Goal: Task Accomplishment & Management: Complete application form

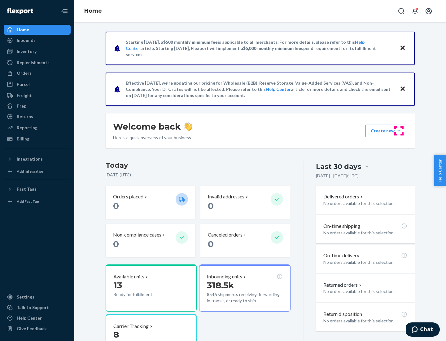
click at [399, 131] on button "Create new Create new inbound Create new order Create new product" at bounding box center [386, 130] width 42 height 12
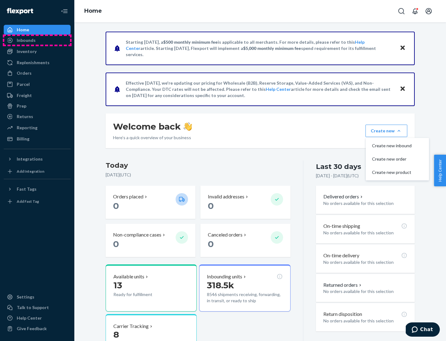
click at [37, 40] on div "Inbounds" at bounding box center [37, 40] width 66 height 9
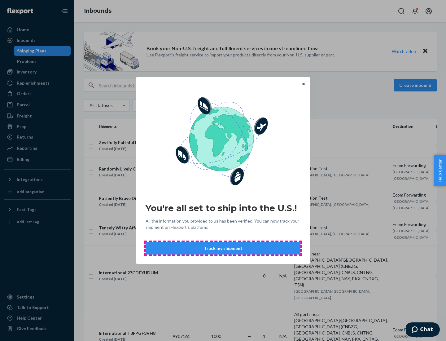
click at [223, 248] on button "Track my shipment" at bounding box center [223, 248] width 155 height 12
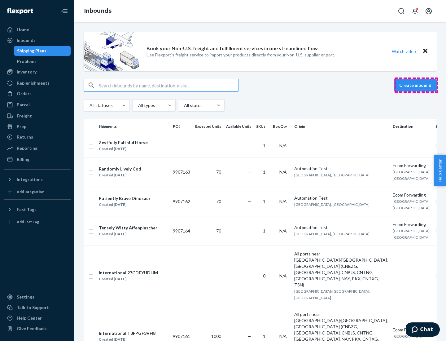
click at [416, 85] on button "Create inbound" at bounding box center [415, 85] width 43 height 12
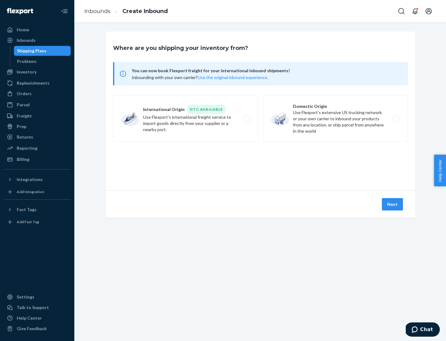
click at [185, 119] on label "International Origin DTC Available Use Flexport's international freight service…" at bounding box center [185, 118] width 145 height 46
click at [246, 119] on input "International Origin DTC Available Use Flexport's international freight service…" at bounding box center [248, 119] width 4 height 4
radio input "true"
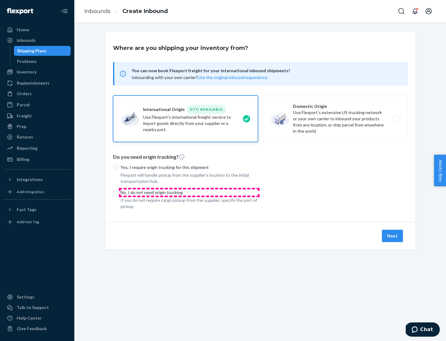
click at [189, 192] on p "No, I do not need origin trucking" at bounding box center [188, 192] width 137 height 6
click at [118, 192] on input "No, I do not need origin trucking" at bounding box center [115, 192] width 5 height 5
radio input "true"
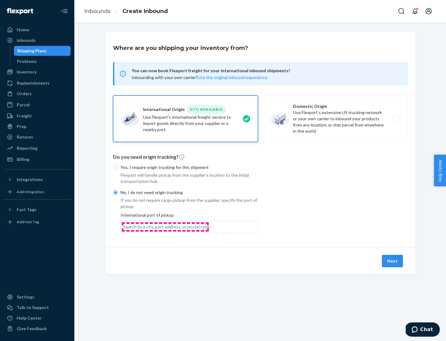
click at [165, 226] on div "Search by a city, port, address, or postal code" at bounding box center [166, 227] width 87 height 6
click at [124, 226] on input "Search by a city, port, address, or postal code" at bounding box center [123, 227] width 1 height 6
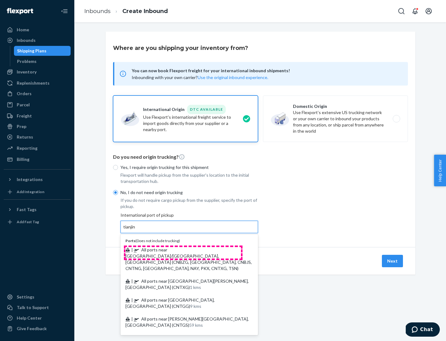
click at [183, 249] on span "| All ports near [GEOGRAPHIC_DATA]/[GEOGRAPHIC_DATA], [GEOGRAPHIC_DATA] (CNBZG,…" at bounding box center [188, 259] width 126 height 24
click at [136, 230] on input "tianjin" at bounding box center [129, 227] width 13 height 6
type input "All ports near [GEOGRAPHIC_DATA]/[GEOGRAPHIC_DATA], [GEOGRAPHIC_DATA] (CNBZG, […"
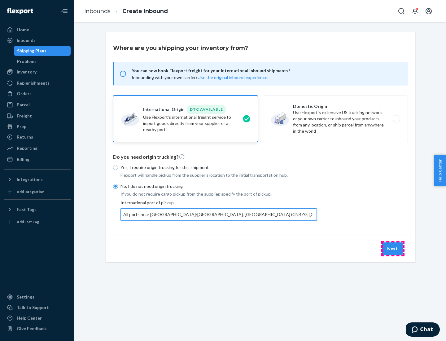
click at [393, 248] on button "Next" at bounding box center [392, 248] width 21 height 12
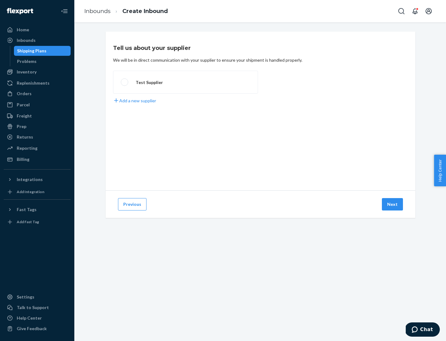
click at [185, 82] on label "Test Supplier" at bounding box center [185, 82] width 145 height 23
click at [125, 82] on input "Test Supplier" at bounding box center [123, 82] width 4 height 4
radio input "true"
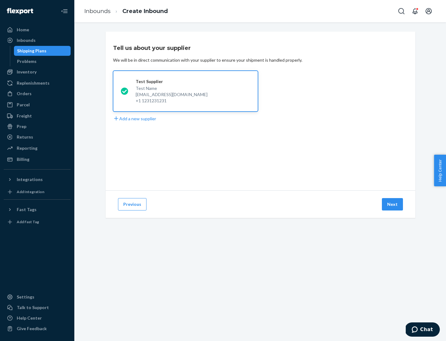
click at [393, 204] on button "Next" at bounding box center [392, 204] width 21 height 12
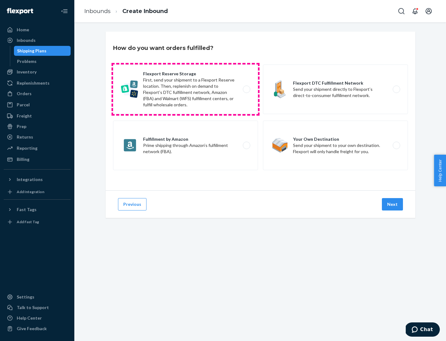
click at [185, 89] on label "Flexport Reserve Storage First, send your shipment to a Flexport Reserve locati…" at bounding box center [185, 89] width 145 height 50
click at [246, 89] on input "Flexport Reserve Storage First, send your shipment to a Flexport Reserve locati…" at bounding box center [248, 89] width 4 height 4
radio input "true"
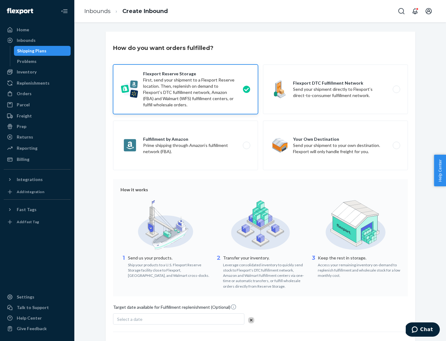
scroll to position [51, 0]
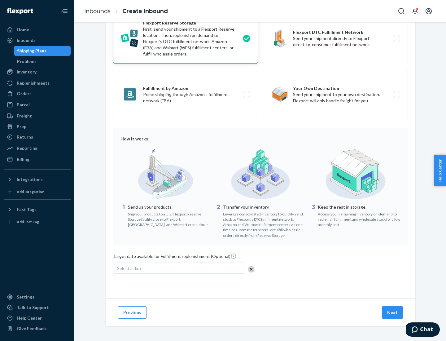
click at [393, 312] on button "Next" at bounding box center [392, 312] width 21 height 12
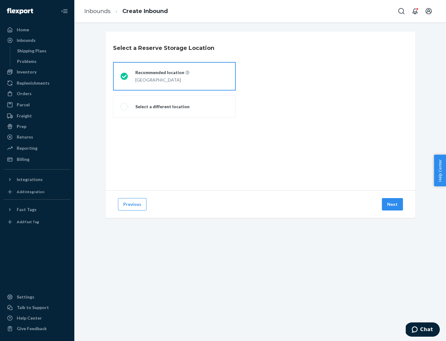
click at [174, 76] on div "[GEOGRAPHIC_DATA]" at bounding box center [162, 79] width 54 height 7
click at [124, 76] on input "Recommended location [GEOGRAPHIC_DATA]" at bounding box center [122, 76] width 4 height 4
click at [393, 204] on button "Next" at bounding box center [392, 204] width 21 height 12
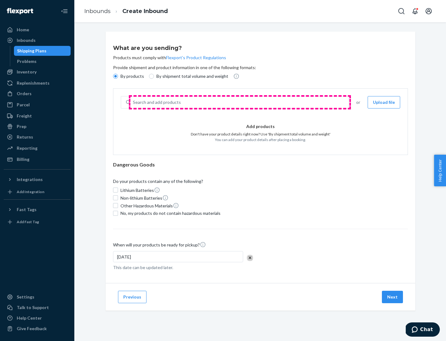
click at [240, 102] on div "Search and add products" at bounding box center [239, 102] width 218 height 11
click at [133, 102] on input "Search and add products" at bounding box center [133, 102] width 1 height 6
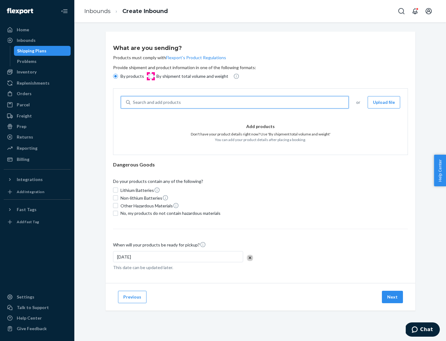
click at [150, 76] on input "By shipment total volume and weight" at bounding box center [151, 76] width 5 height 5
radio input "true"
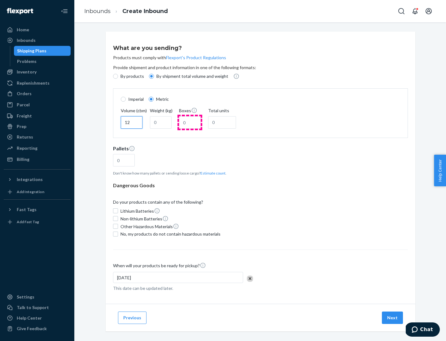
type input "12"
type input "22"
type input "222"
type input "121"
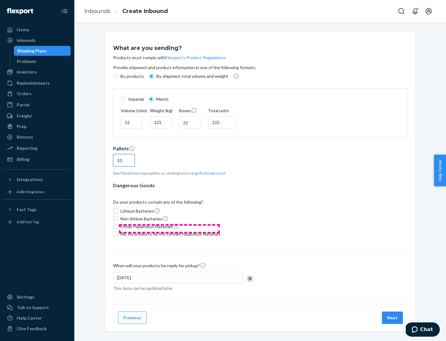
scroll to position [5, 0]
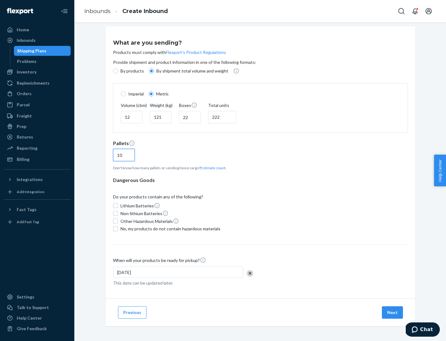
type input "10"
click at [169, 228] on span "No, my products do not contain hazardous materials" at bounding box center [170, 228] width 100 height 6
click at [118, 228] on input "No, my products do not contain hazardous materials" at bounding box center [115, 228] width 5 height 5
checkbox input "true"
click at [393, 312] on button "Next" at bounding box center [392, 312] width 21 height 12
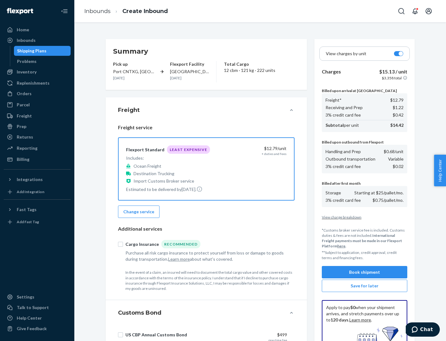
scroll to position [90, 0]
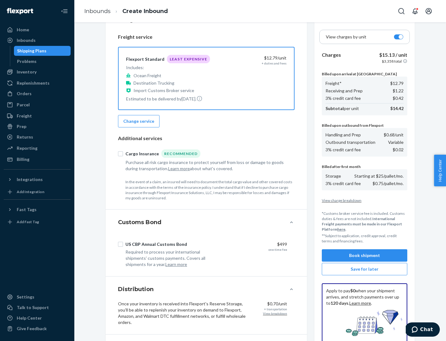
click at [364, 255] on button "Book shipment" at bounding box center [364, 255] width 85 height 12
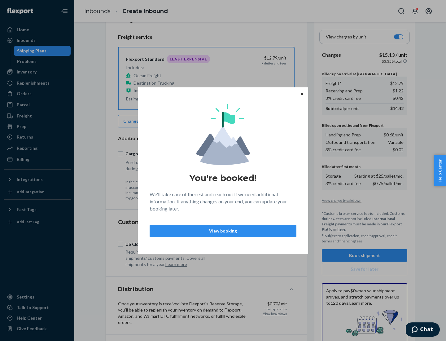
click at [223, 230] on p "View booking" at bounding box center [223, 231] width 136 height 6
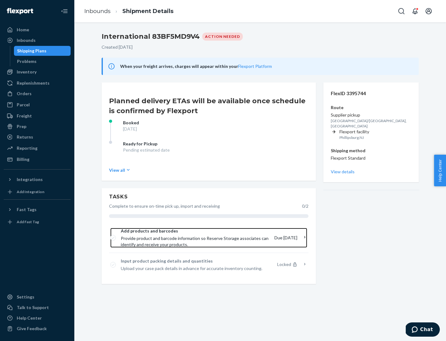
click at [195, 237] on span "Provide product and barcode information so Reserve Storage associates can ident…" at bounding box center [195, 241] width 149 height 12
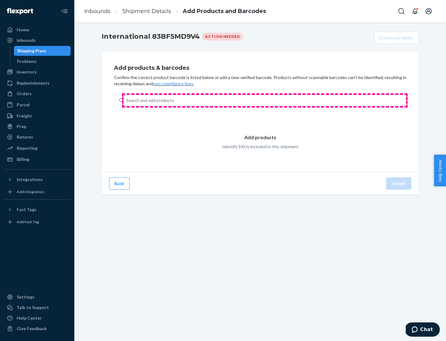
click at [265, 100] on div "Search and add products" at bounding box center [265, 100] width 282 height 11
click at [127, 100] on input "Search and add products" at bounding box center [126, 100] width 1 height 6
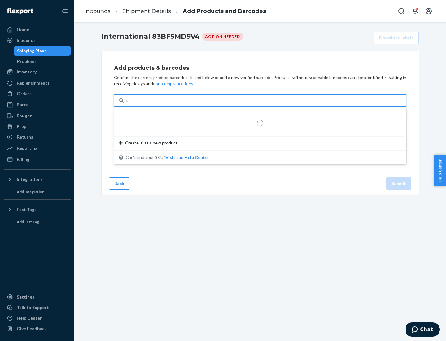
type input "test"
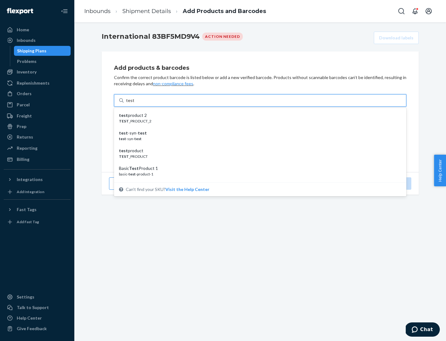
scroll to position [23, 0]
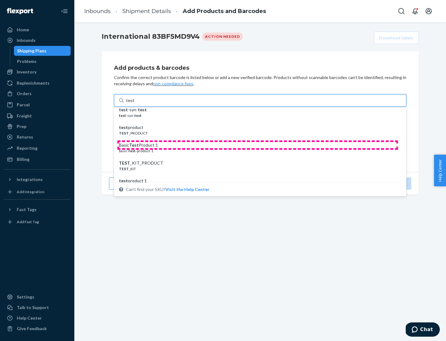
click at [258, 145] on div "Basic Test Product 1" at bounding box center [257, 145] width 277 height 6
click at [134, 103] on input "test" at bounding box center [130, 100] width 8 height 6
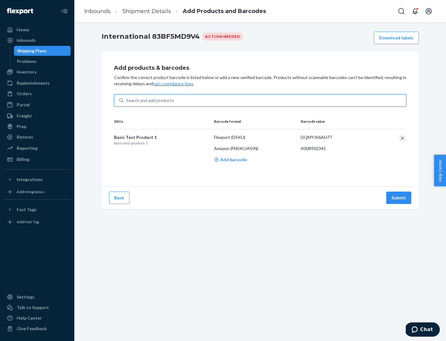
click at [399, 197] on button "Submit" at bounding box center [398, 197] width 25 height 12
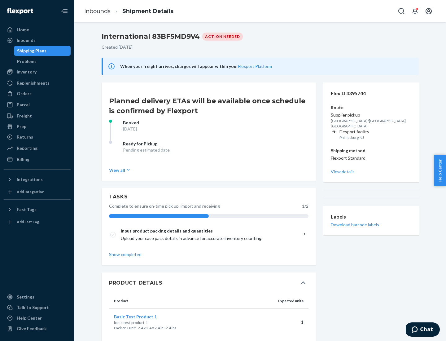
scroll to position [11, 0]
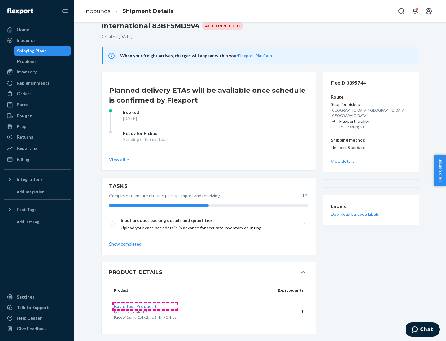
click at [145, 306] on span "Basic Test Product 1" at bounding box center [135, 305] width 43 height 5
